Goal: Transaction & Acquisition: Obtain resource

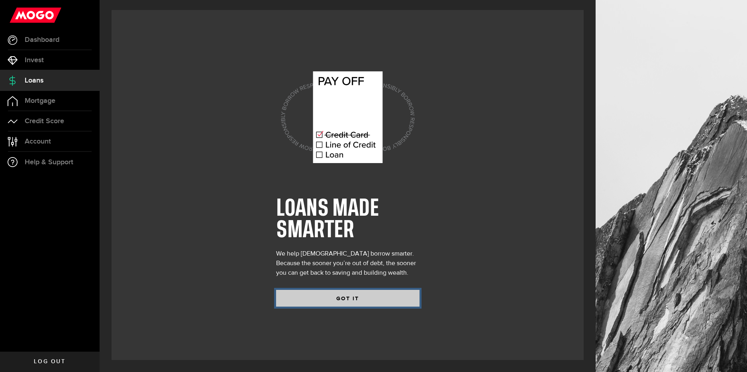
click at [356, 300] on button "GOT IT" at bounding box center [347, 298] width 143 height 17
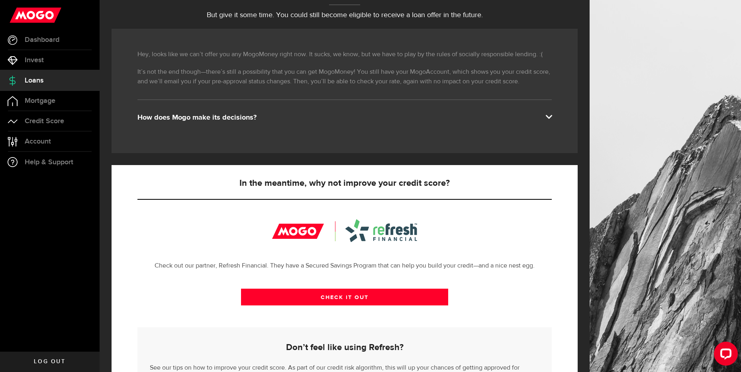
scroll to position [119, 0]
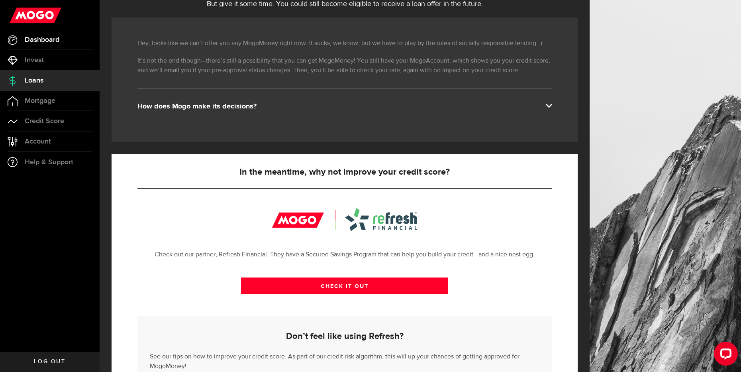
click at [34, 41] on span "Dashboard" at bounding box center [42, 39] width 35 height 7
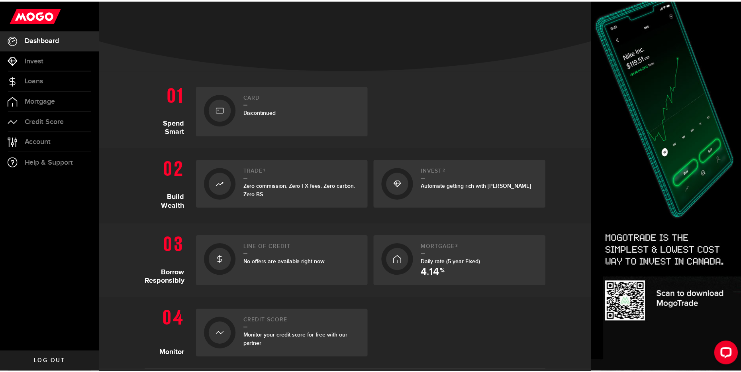
scroll to position [119, 0]
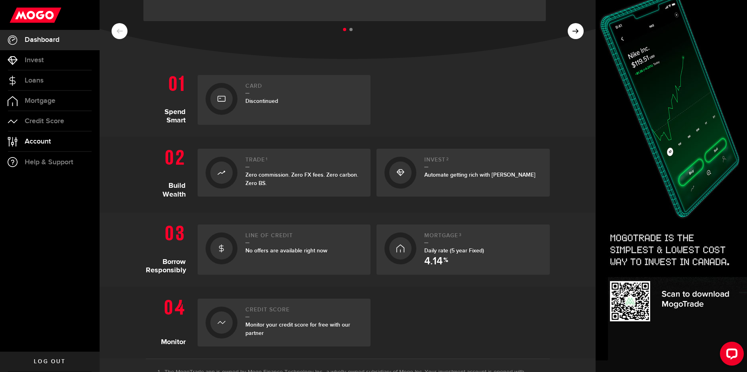
click at [51, 141] on link "Account Compte" at bounding box center [50, 141] width 100 height 20
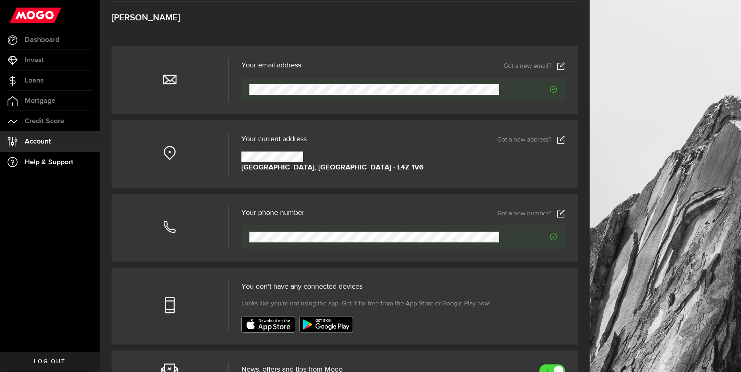
scroll to position [40, 0]
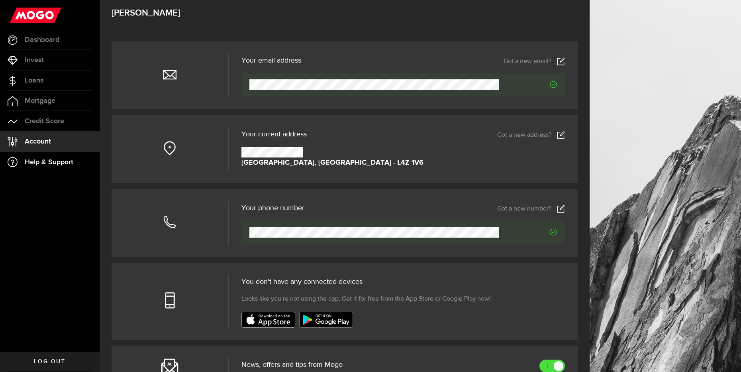
click at [55, 166] on link "Help & Support" at bounding box center [50, 162] width 100 height 20
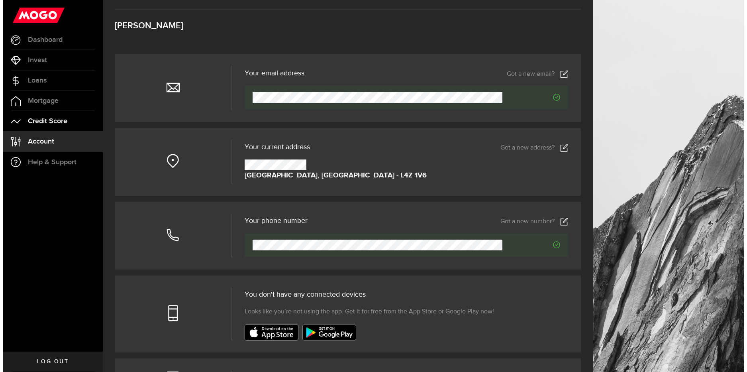
scroll to position [0, 0]
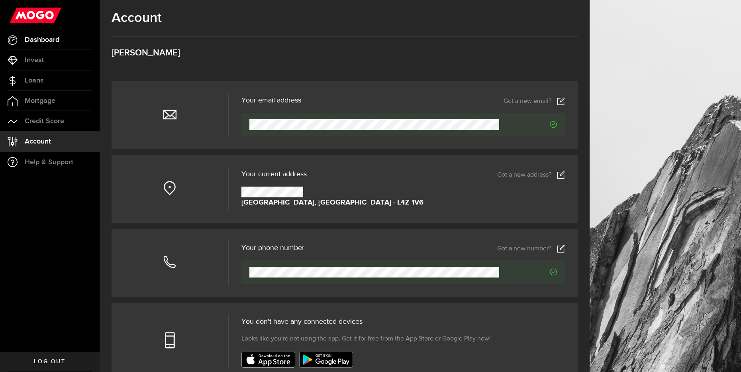
click at [49, 44] on link "Dashboard" at bounding box center [50, 40] width 100 height 20
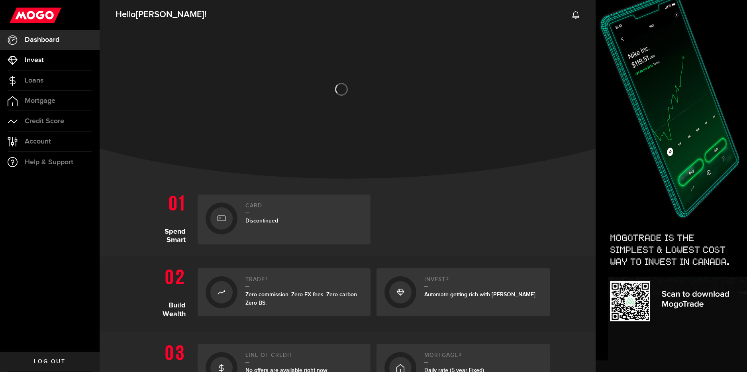
click at [53, 57] on link "Invest" at bounding box center [50, 60] width 100 height 20
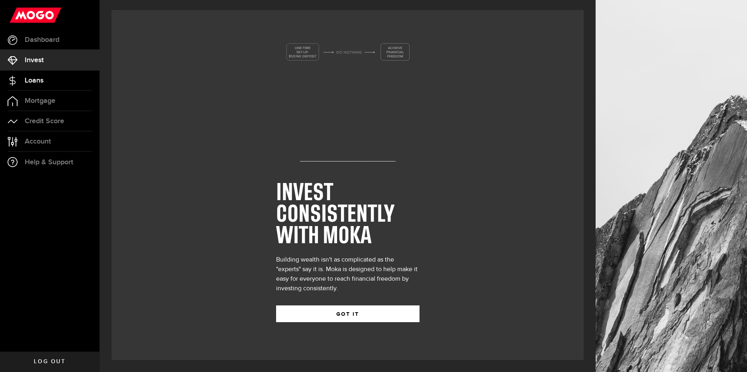
click at [53, 70] on link "Loans" at bounding box center [50, 80] width 100 height 20
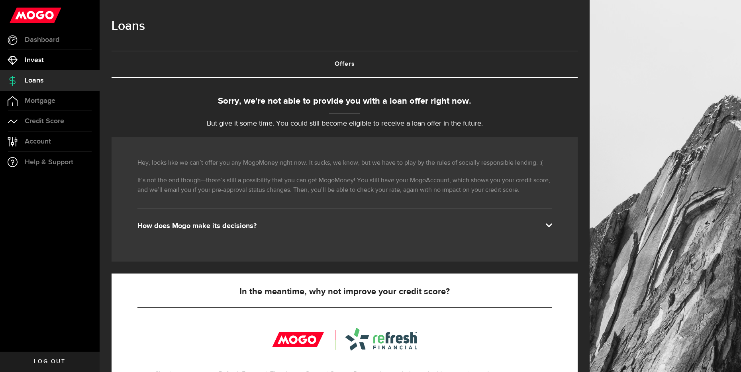
click at [51, 64] on link "Invest" at bounding box center [50, 60] width 100 height 20
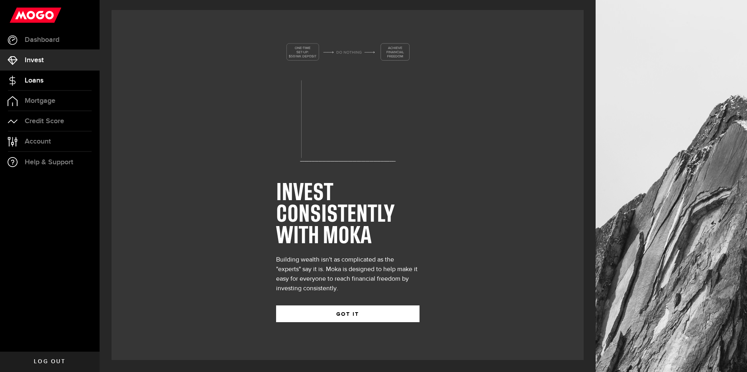
click at [49, 72] on link "Loans" at bounding box center [50, 80] width 100 height 20
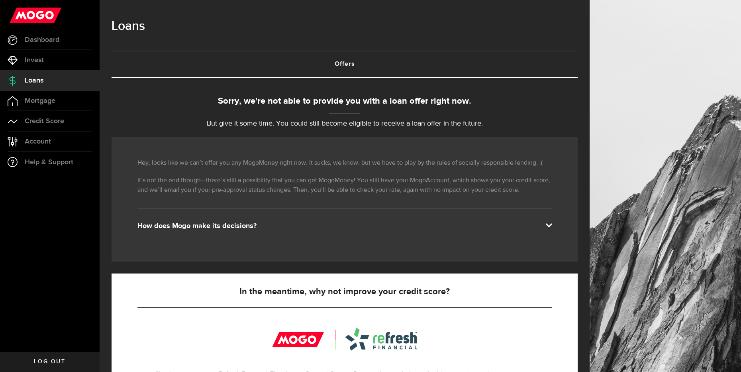
click at [261, 134] on div "Sorry, we're not able to provide you with a loan offer right now. But give it s…" at bounding box center [345, 315] width 466 height 440
